Goal: Learn about a topic

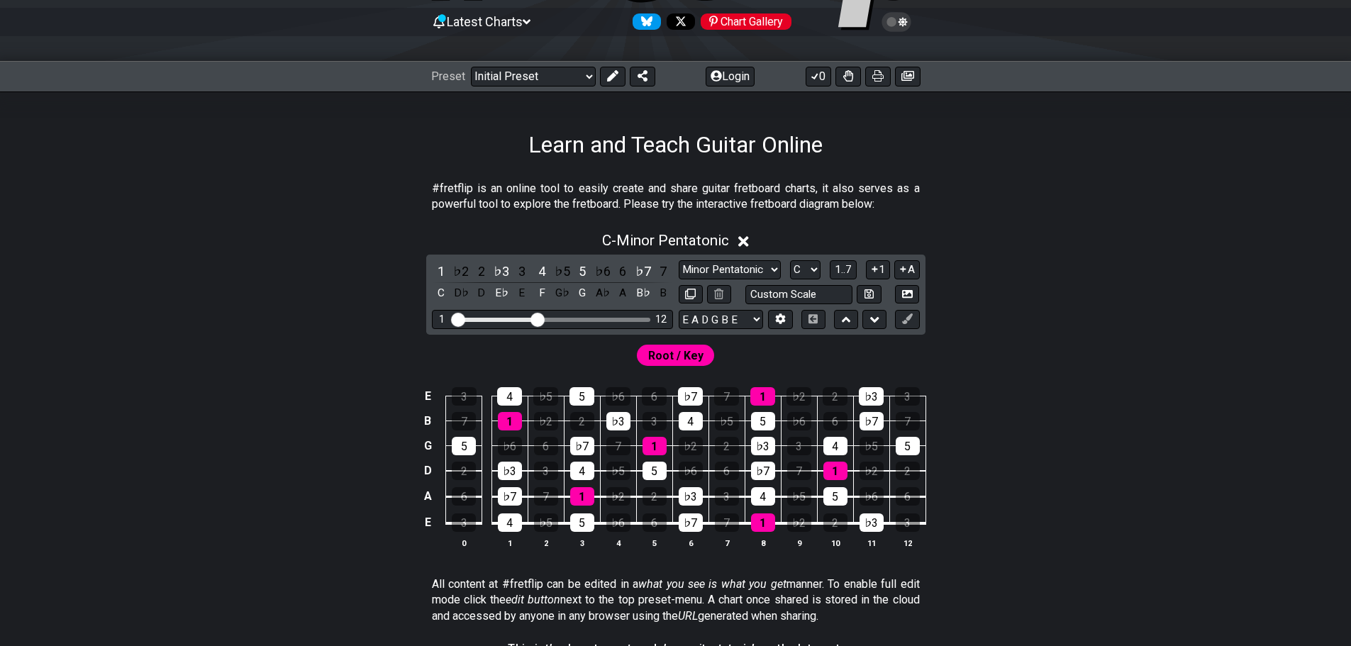
scroll to position [142, 0]
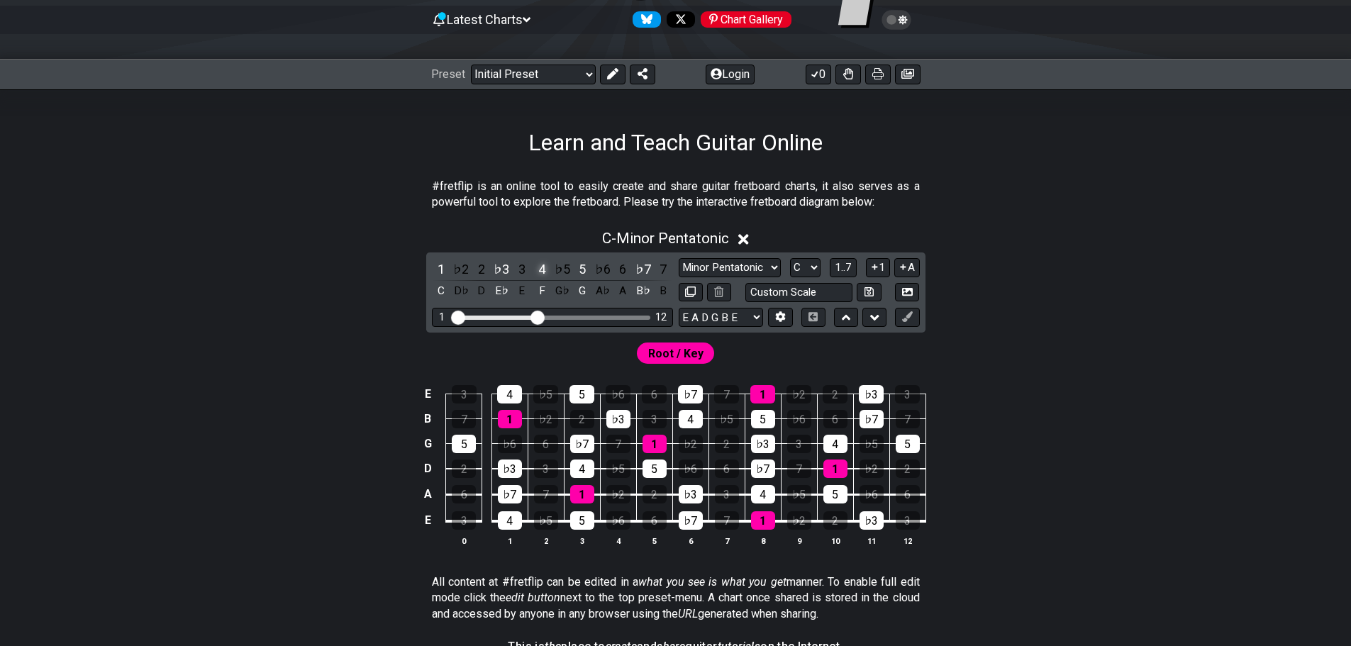
click at [543, 267] on div "4" at bounding box center [542, 269] width 18 height 19
click at [735, 241] on icon at bounding box center [735, 239] width 11 height 11
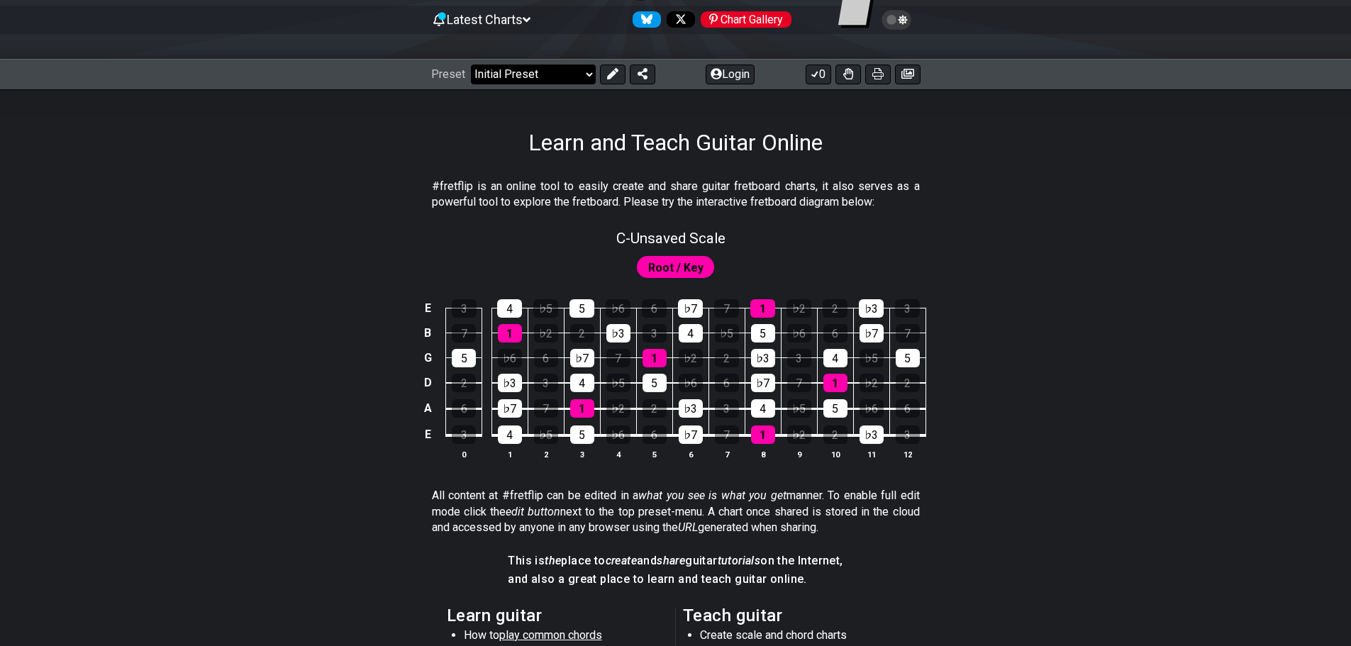
click at [586, 76] on select "Welcome to #fretflip! Initial Preset Custom Preset Minor Pentatonic Major Penta…" at bounding box center [533, 75] width 125 height 20
click at [471, 65] on select "Welcome to #fretflip! Initial Preset Custom Preset Minor Pentatonic Major Penta…" at bounding box center [533, 75] width 125 height 20
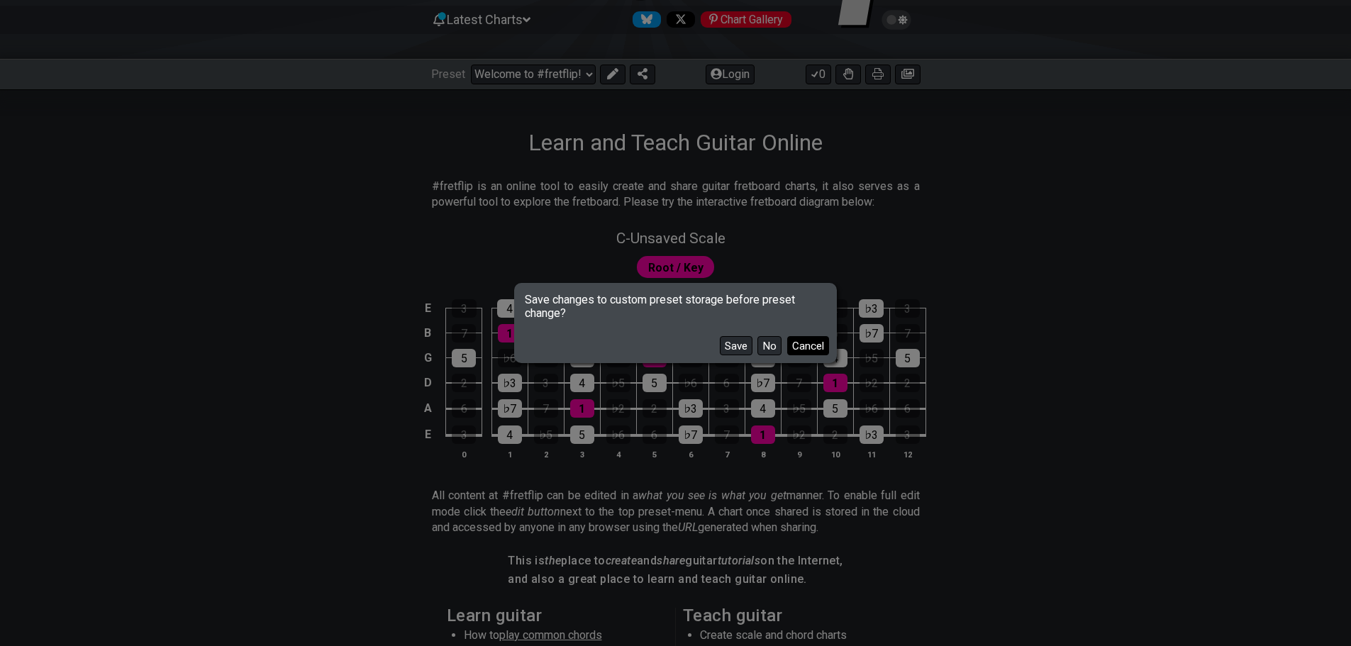
click at [807, 344] on button "Cancel" at bounding box center [808, 345] width 42 height 19
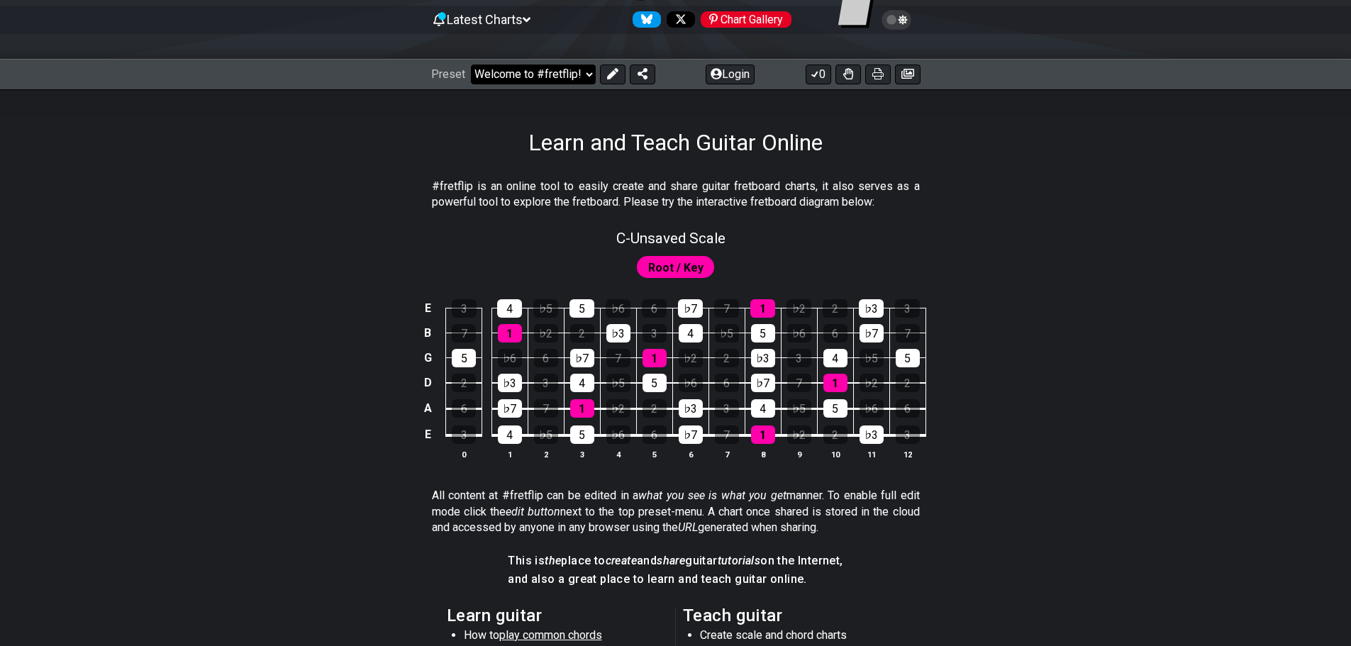
click at [577, 74] on select "Welcome to #fretflip! Initial Preset Custom Preset Minor Pentatonic Major Penta…" at bounding box center [533, 75] width 125 height 20
click at [471, 65] on select "Welcome to #fretflip! Initial Preset Custom Preset Minor Pentatonic Major Penta…" at bounding box center [533, 75] width 125 height 20
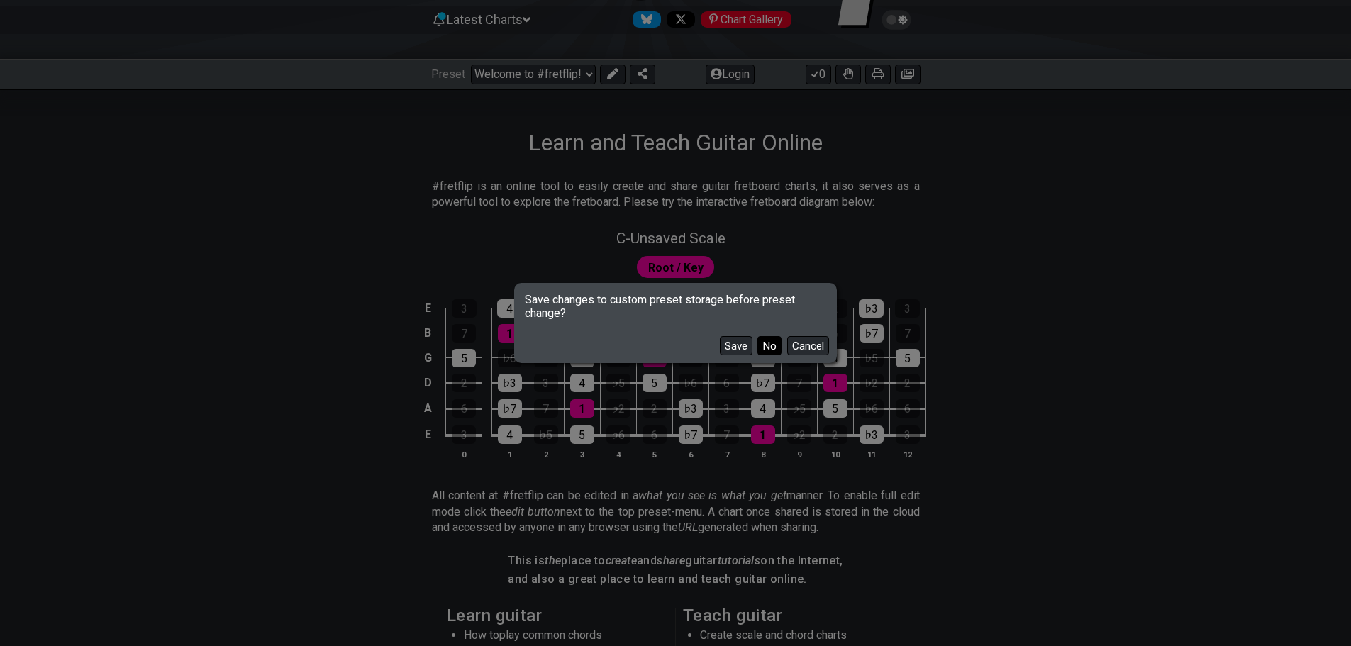
click at [773, 347] on button "No" at bounding box center [769, 345] width 24 height 19
select select "/minor-pentatonic"
select select "C"
